Goal: Find specific page/section: Find specific page/section

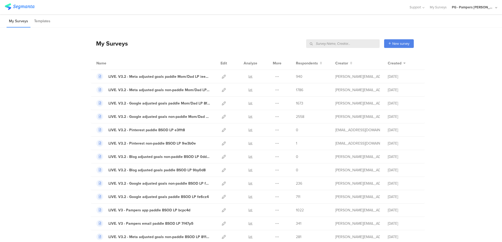
click at [360, 43] on input "text" at bounding box center [342, 43] width 73 height 9
drag, startPoint x: 360, startPoint y: 43, endPoint x: 355, endPoint y: 43, distance: 4.2
paste input "be052g"
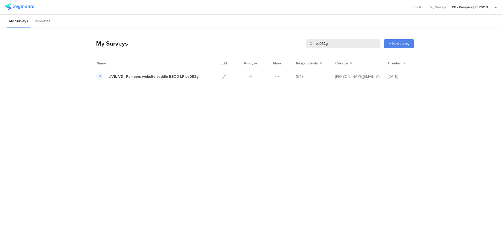
click at [343, 44] on input "be052g" at bounding box center [342, 43] width 73 height 9
paste input "94310z"
click at [350, 43] on input "94310z" at bounding box center [342, 43] width 73 height 9
type input "94310z"
